Goal: Task Accomplishment & Management: Use online tool/utility

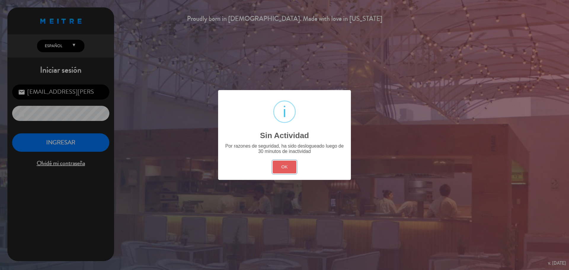
click at [282, 168] on button "OK" at bounding box center [284, 166] width 24 height 13
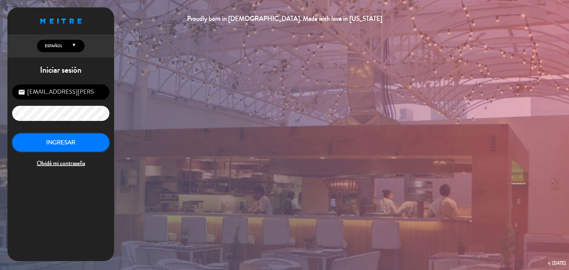
click at [95, 141] on button "INGRESAR" at bounding box center [60, 142] width 97 height 19
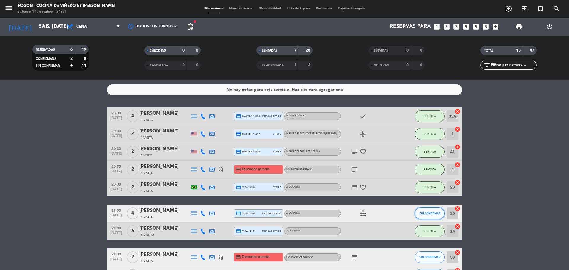
click at [423, 214] on span "SIN CONFIRMAR" at bounding box center [429, 212] width 21 height 3
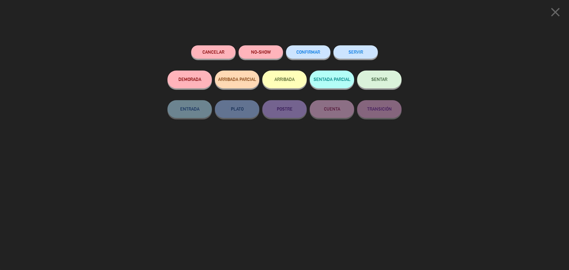
click at [384, 82] on button "SENTAR" at bounding box center [379, 79] width 44 height 18
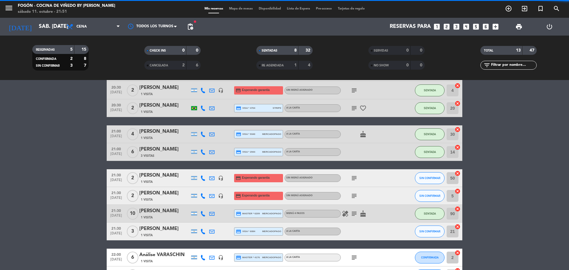
scroll to position [89, 0]
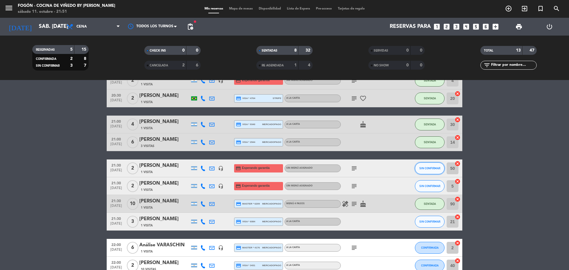
click at [436, 170] on button "SIN CONFIRMAR" at bounding box center [430, 168] width 30 height 12
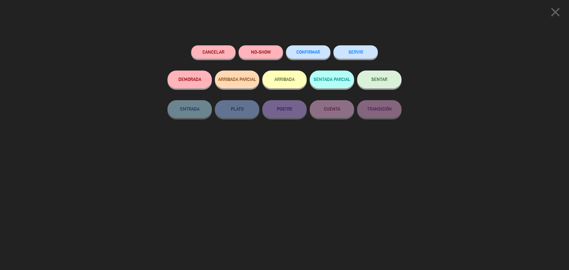
click at [385, 82] on button "SENTAR" at bounding box center [379, 79] width 44 height 18
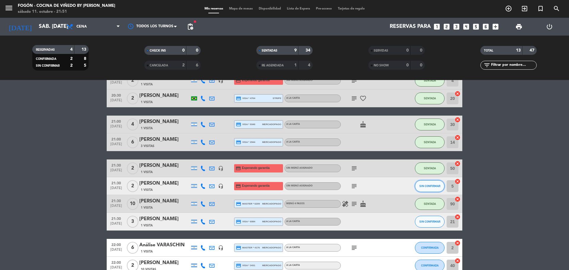
click at [428, 184] on button "SIN CONFIRMAR" at bounding box center [430, 186] width 30 height 12
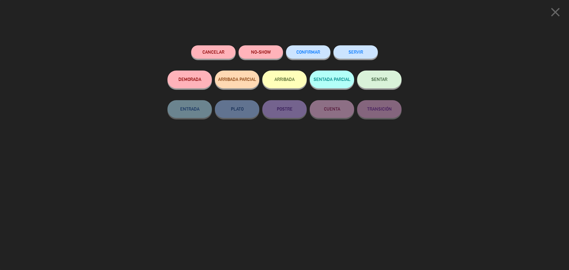
click at [371, 73] on button "SENTAR" at bounding box center [379, 79] width 44 height 18
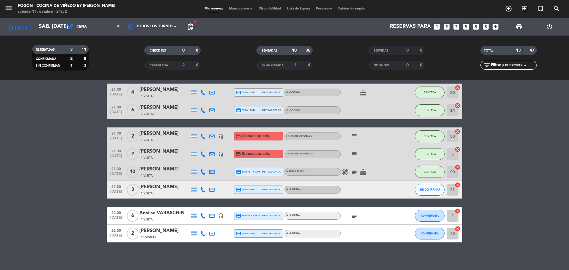
scroll to position [123, 0]
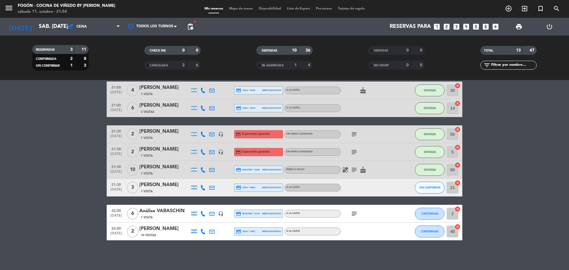
click at [203, 187] on icon at bounding box center [202, 187] width 5 height 5
click at [207, 176] on div "Copiar content_paste |" at bounding box center [206, 177] width 39 height 6
click at [211, 176] on div "Copiar content_paste |" at bounding box center [206, 177] width 39 height 6
click at [215, 176] on span at bounding box center [217, 177] width 5 height 5
click at [192, 175] on span "Copiar" at bounding box center [198, 177] width 12 height 6
